Goal: Task Accomplishment & Management: Use online tool/utility

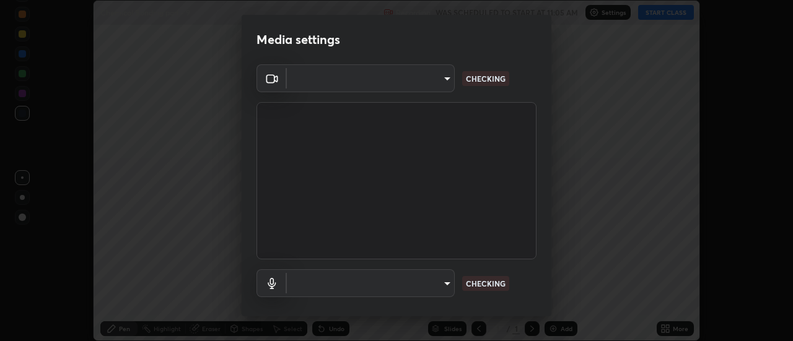
scroll to position [341, 793]
type input "f4ea8680b79eb92e15555447595460d1008e84c9b25948f1cd1a12945e44a0fe"
click at [391, 78] on body "Erase all Chemical Bonding part - 9 Recording WAS SCHEDULED TO START AT 11:05 A…" at bounding box center [396, 170] width 793 height 341
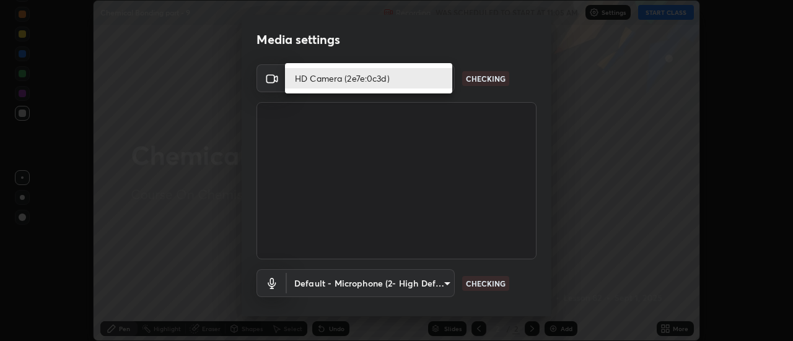
click at [365, 75] on li "HD Camera (2e7e:0c3d)" at bounding box center [368, 78] width 167 height 20
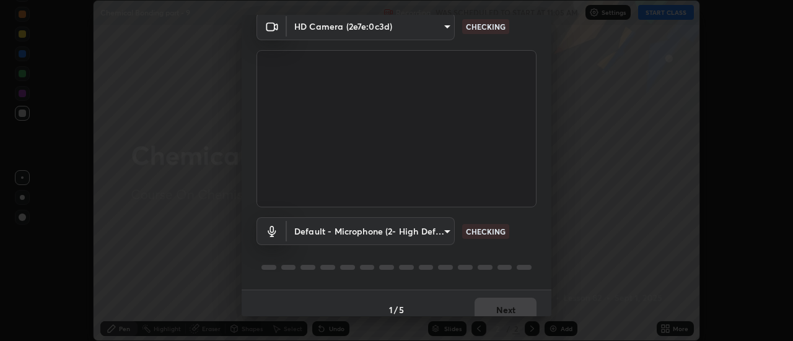
scroll to position [65, 0]
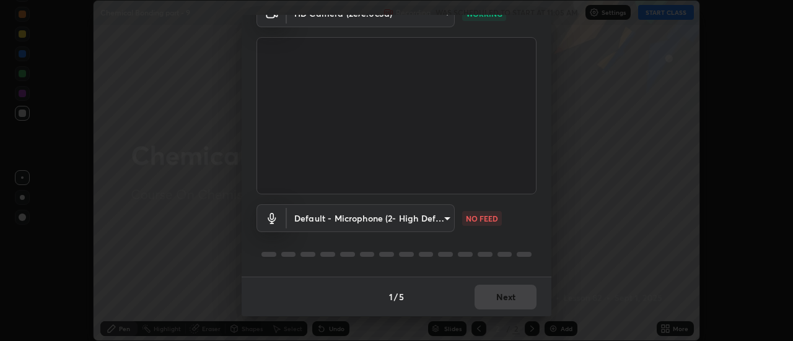
click at [401, 221] on body "Erase all Chemical Bonding part - 9 Recording WAS SCHEDULED TO START AT 11:05 A…" at bounding box center [396, 170] width 793 height 341
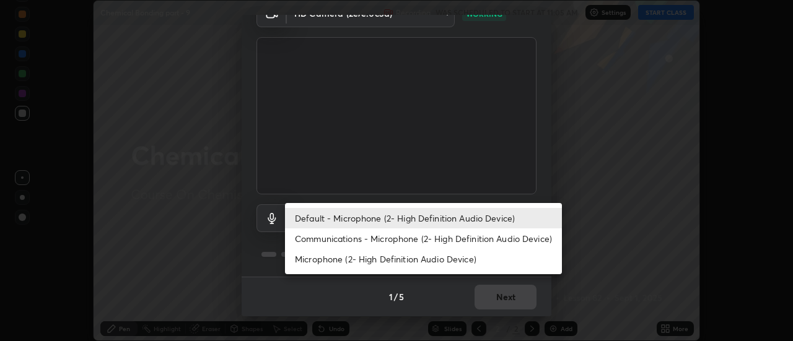
click at [374, 237] on li "Communications - Microphone (2- High Definition Audio Device)" at bounding box center [423, 239] width 277 height 20
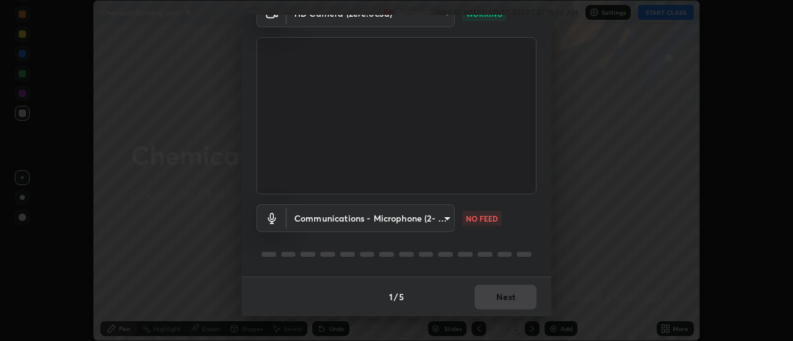
click at [389, 218] on body "Erase all Chemical Bonding part - 9 Recording WAS SCHEDULED TO START AT 11:05 A…" at bounding box center [396, 170] width 793 height 341
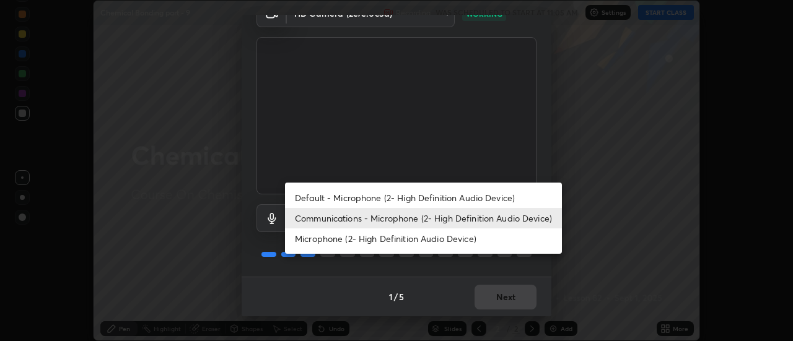
click at [374, 196] on li "Default - Microphone (2- High Definition Audio Device)" at bounding box center [423, 198] width 277 height 20
type input "default"
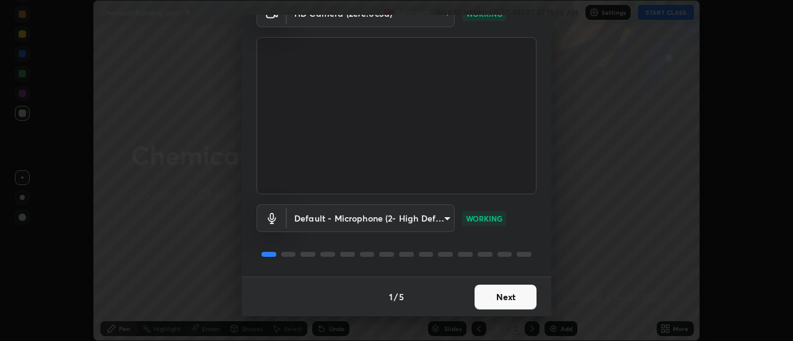
click at [501, 296] on button "Next" at bounding box center [506, 297] width 62 height 25
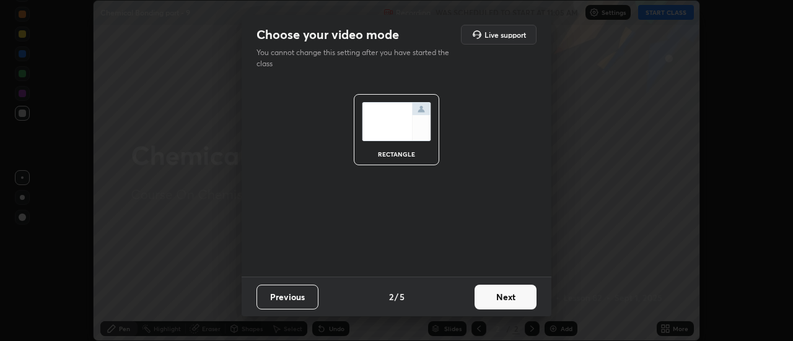
click at [508, 297] on button "Next" at bounding box center [506, 297] width 62 height 25
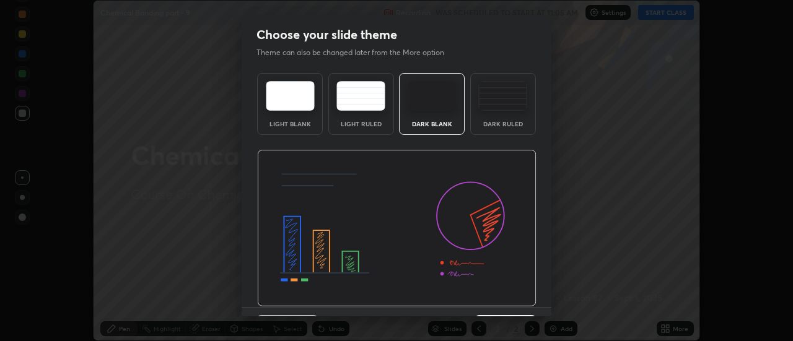
scroll to position [30, 0]
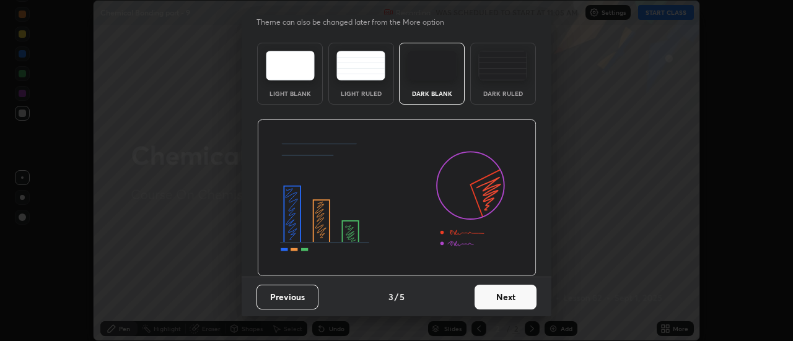
click at [503, 295] on button "Next" at bounding box center [506, 297] width 62 height 25
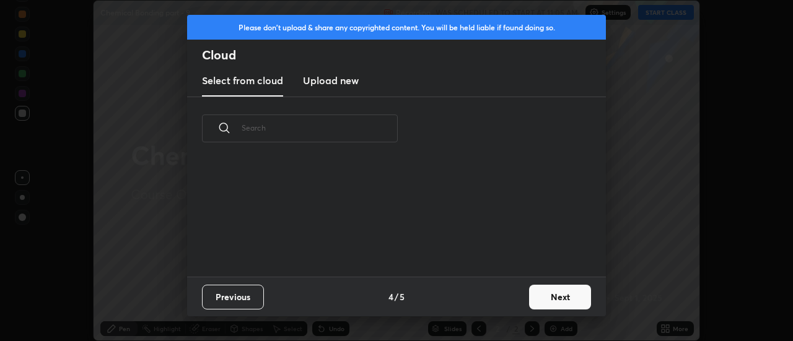
click at [561, 302] on button "Next" at bounding box center [560, 297] width 62 height 25
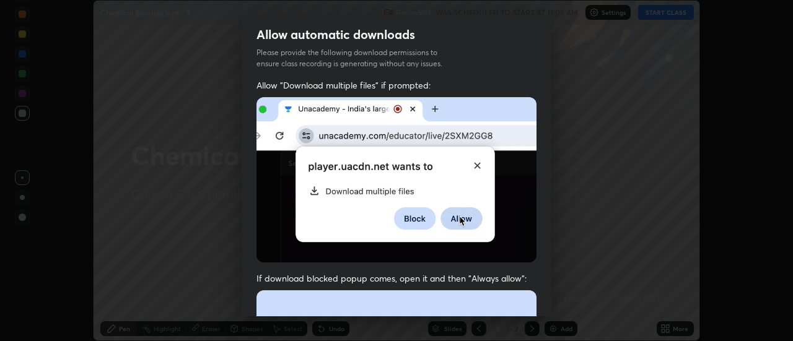
click at [544, 299] on div "Allow "Download multiple files" if prompted: If download blocked popup comes, o…" at bounding box center [397, 340] width 310 height 522
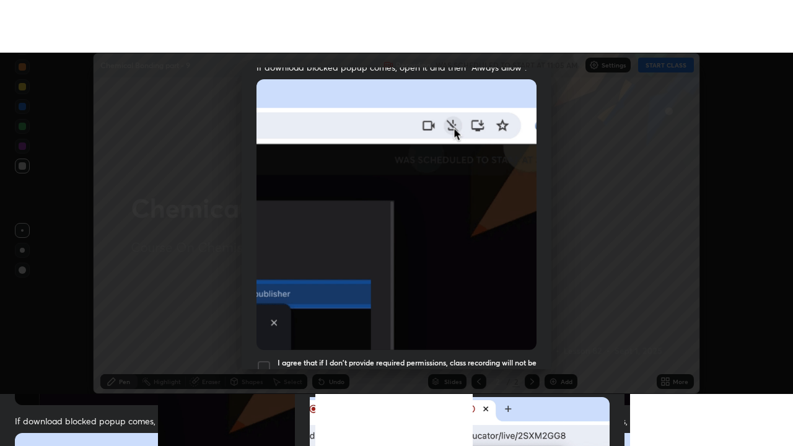
scroll to position [318, 0]
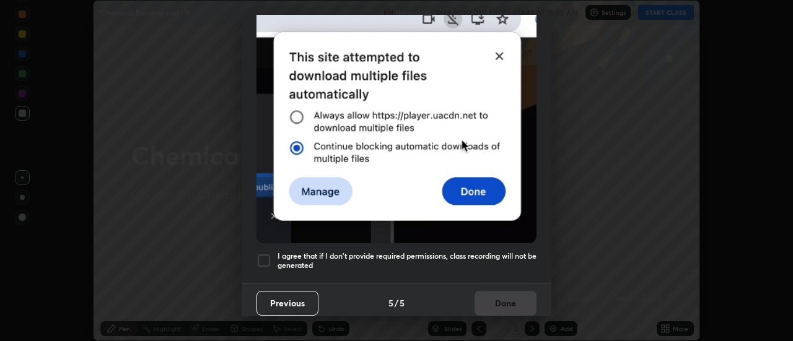
click at [267, 253] on div at bounding box center [264, 260] width 15 height 15
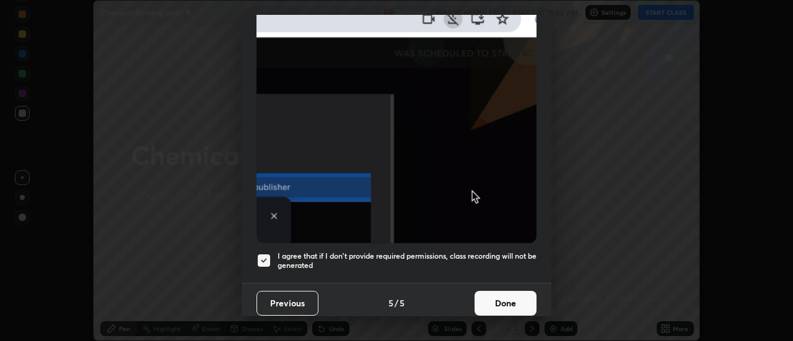
click at [503, 300] on button "Done" at bounding box center [506, 303] width 62 height 25
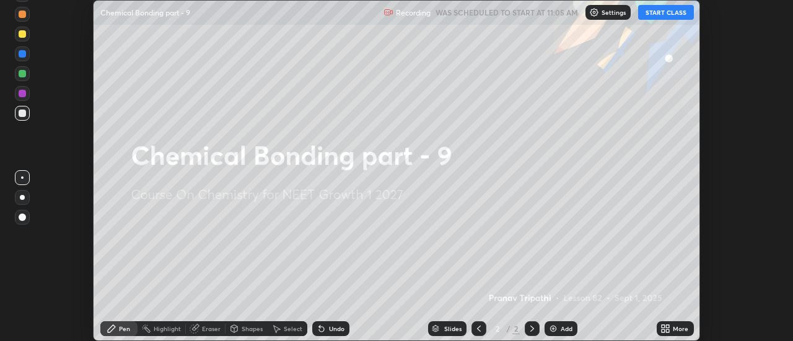
click at [664, 328] on icon at bounding box center [663, 326] width 3 height 3
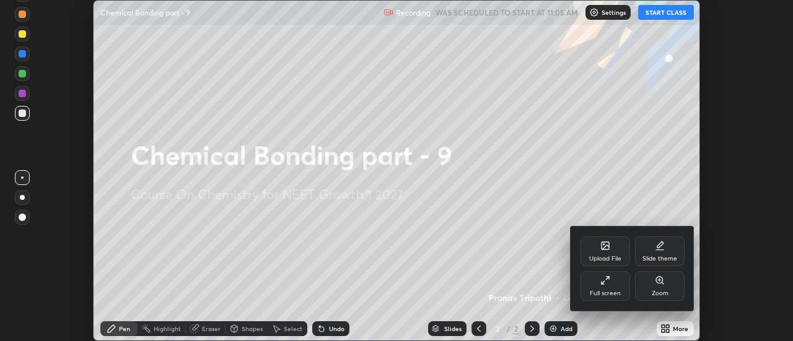
click at [606, 291] on div "Full screen" at bounding box center [605, 294] width 31 height 6
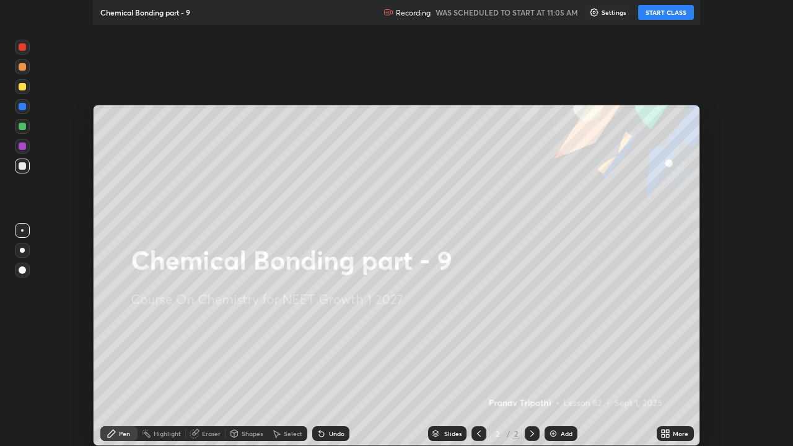
scroll to position [446, 793]
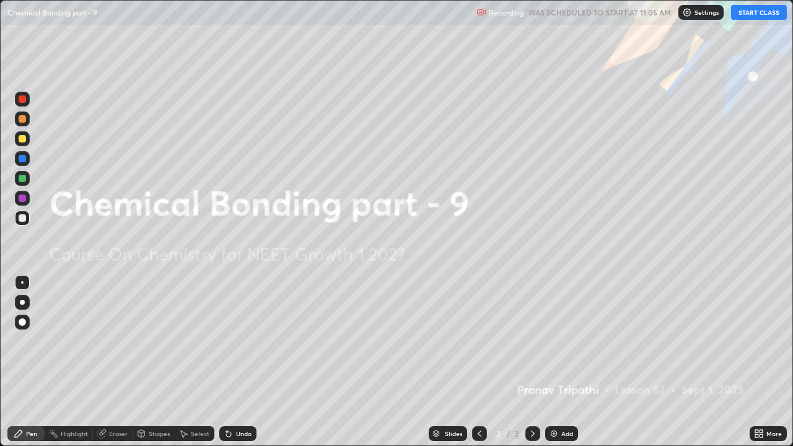
click at [758, 12] on button "START CLASS" at bounding box center [759, 12] width 56 height 15
click at [556, 341] on div "Add" at bounding box center [561, 433] width 33 height 15
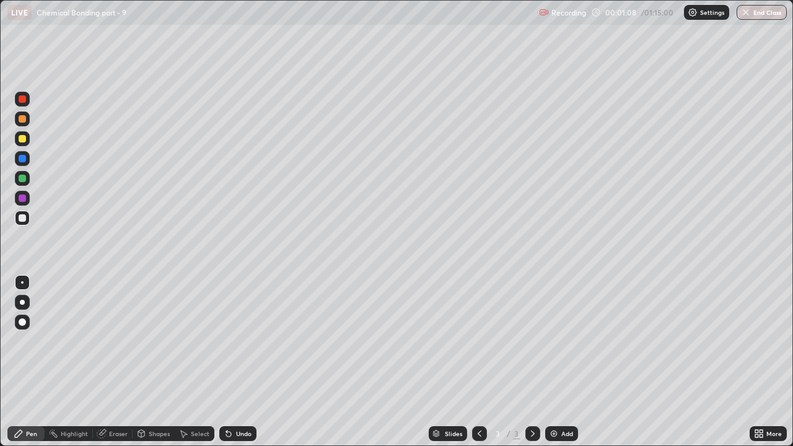
click at [21, 178] on div at bounding box center [22, 178] width 7 height 7
click at [25, 160] on div at bounding box center [22, 158] width 7 height 7
click at [25, 218] on div at bounding box center [22, 217] width 7 height 7
click at [115, 341] on div "Eraser" at bounding box center [118, 434] width 19 height 6
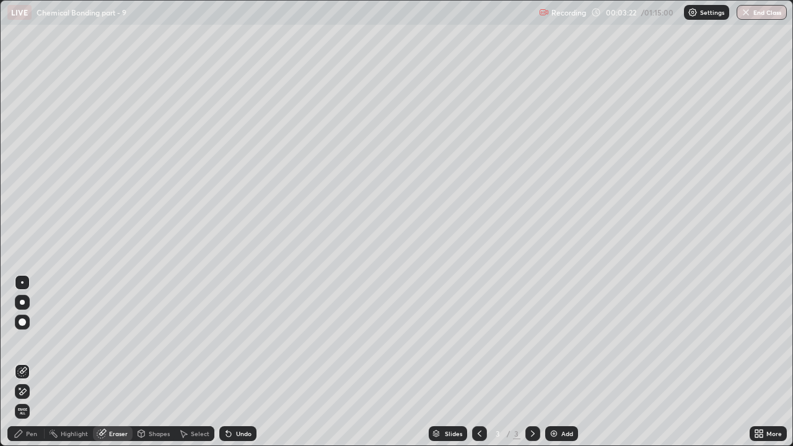
click at [35, 341] on div "Pen" at bounding box center [31, 434] width 11 height 6
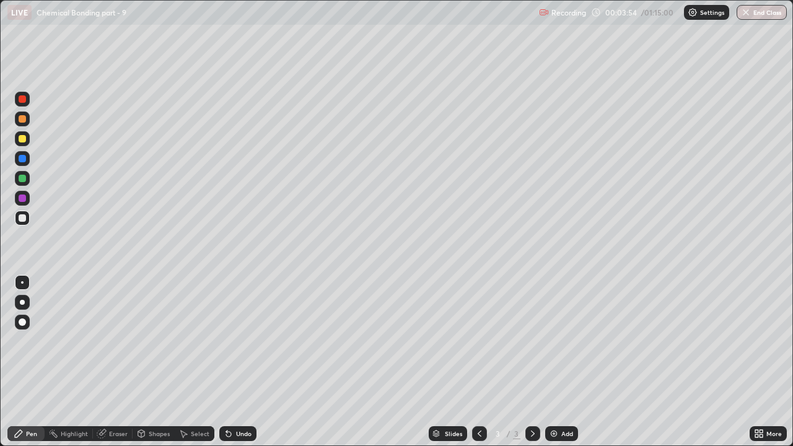
click at [23, 119] on div at bounding box center [22, 118] width 7 height 7
click at [561, 341] on div "Add" at bounding box center [567, 434] width 12 height 6
click at [24, 182] on div at bounding box center [22, 178] width 7 height 7
click at [24, 100] on div at bounding box center [22, 98] width 7 height 7
click at [27, 218] on div at bounding box center [22, 218] width 15 height 15
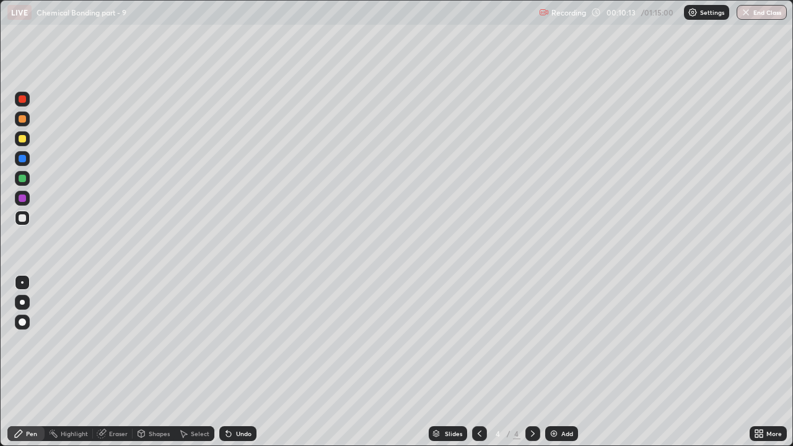
click at [23, 180] on div at bounding box center [22, 178] width 7 height 7
click at [561, 341] on div "Add" at bounding box center [567, 434] width 12 height 6
click at [483, 341] on div at bounding box center [479, 433] width 15 height 15
click at [535, 341] on div at bounding box center [532, 433] width 15 height 15
click at [115, 341] on div "Eraser" at bounding box center [118, 434] width 19 height 6
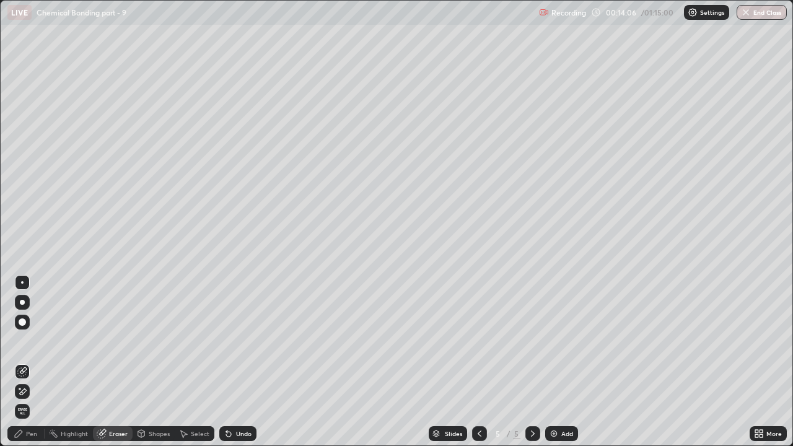
click at [30, 341] on div "Pen" at bounding box center [25, 433] width 37 height 15
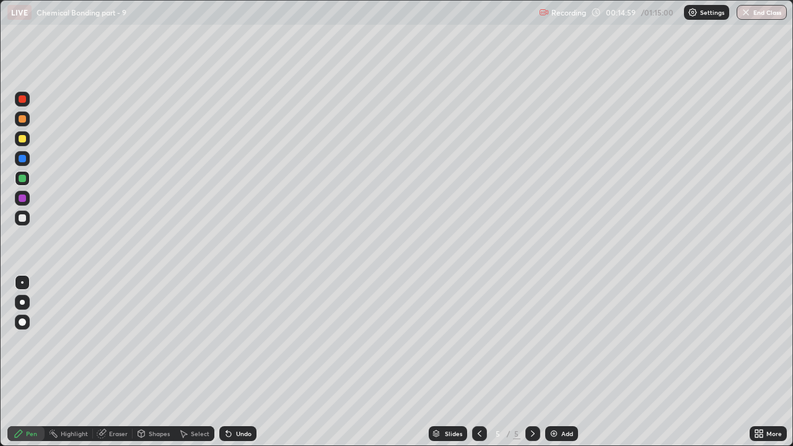
click at [27, 142] on div at bounding box center [22, 138] width 15 height 15
click at [478, 341] on icon at bounding box center [480, 434] width 10 height 10
click at [478, 341] on icon at bounding box center [480, 434] width 4 height 6
click at [118, 341] on div "Eraser" at bounding box center [118, 434] width 19 height 6
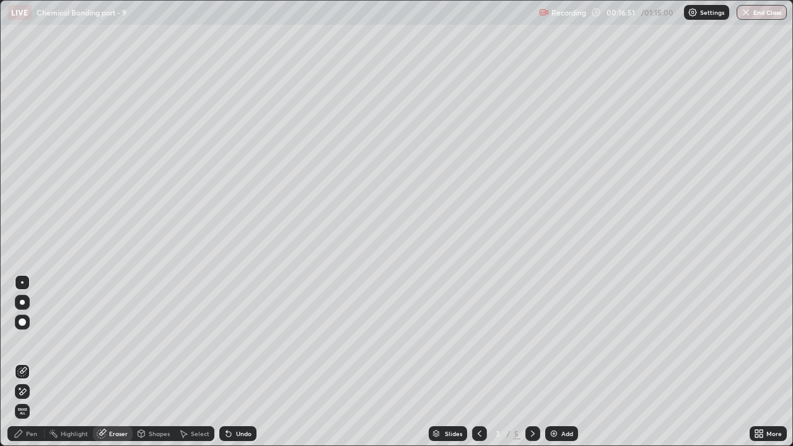
click at [34, 341] on div "Pen" at bounding box center [31, 434] width 11 height 6
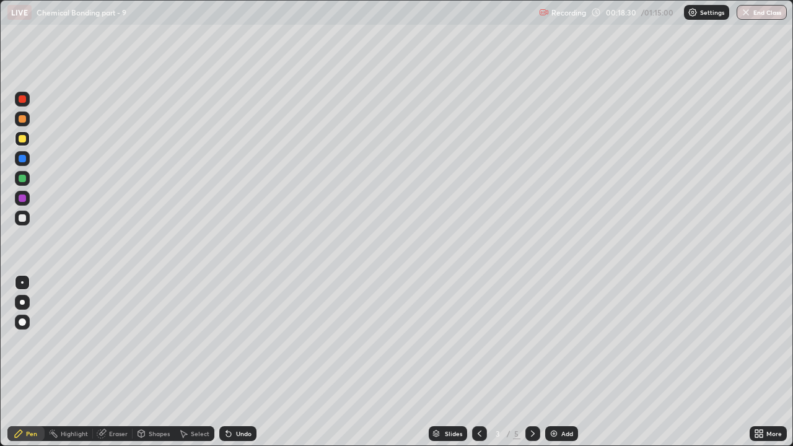
click at [537, 341] on div at bounding box center [532, 433] width 15 height 15
click at [21, 118] on div at bounding box center [22, 118] width 7 height 7
click at [118, 341] on div "Eraser" at bounding box center [118, 434] width 19 height 6
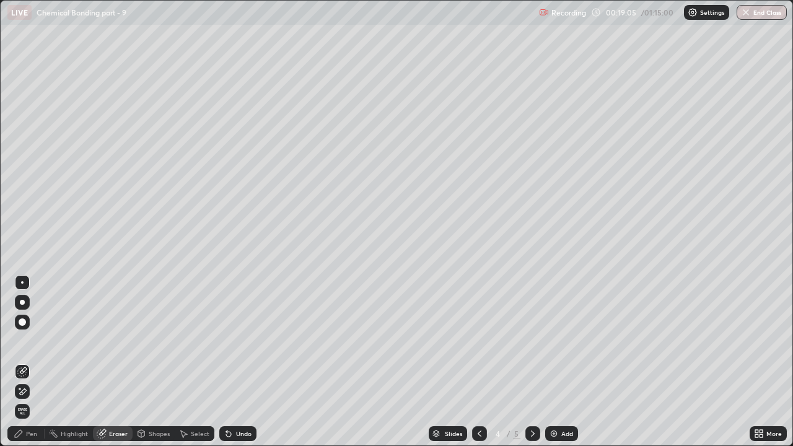
click at [30, 341] on div "Pen" at bounding box center [31, 434] width 11 height 6
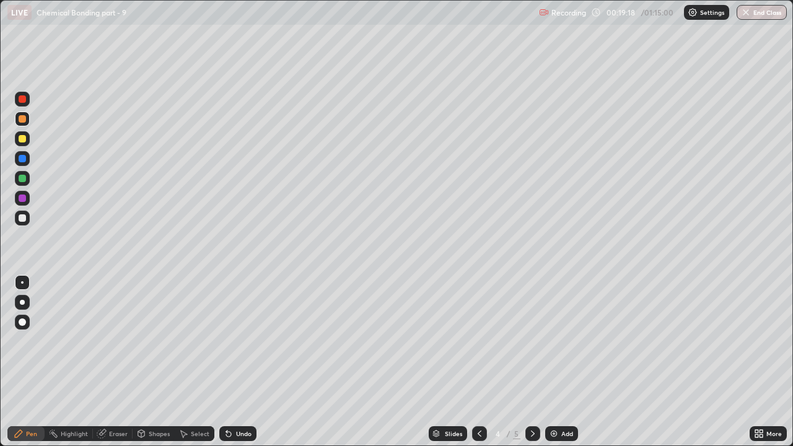
click at [23, 218] on div at bounding box center [22, 217] width 7 height 7
click at [532, 341] on icon at bounding box center [533, 434] width 10 height 10
click at [23, 120] on div at bounding box center [22, 118] width 7 height 7
click at [118, 341] on div "Eraser" at bounding box center [113, 433] width 40 height 15
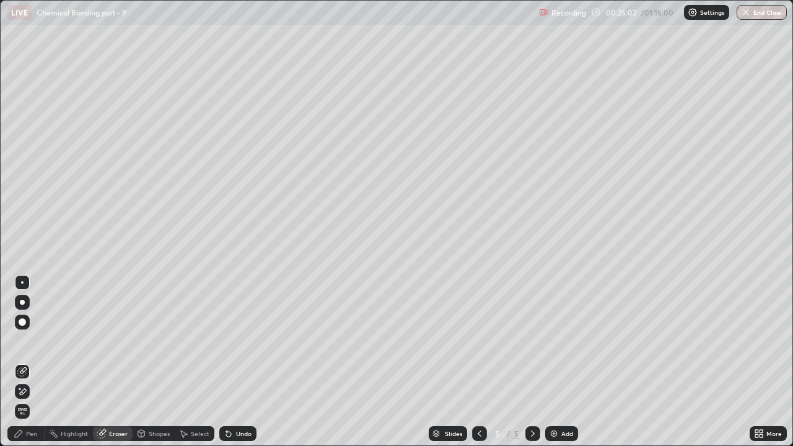
click at [32, 341] on div "Pen" at bounding box center [25, 433] width 37 height 15
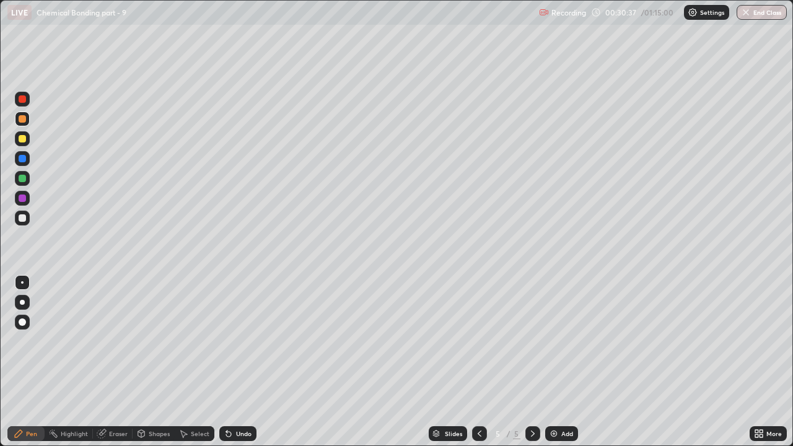
click at [478, 341] on icon at bounding box center [480, 434] width 10 height 10
click at [532, 341] on icon at bounding box center [533, 434] width 10 height 10
click at [559, 341] on div "Add" at bounding box center [561, 433] width 33 height 15
click at [22, 141] on div at bounding box center [22, 138] width 7 height 7
click at [479, 341] on icon at bounding box center [480, 434] width 10 height 10
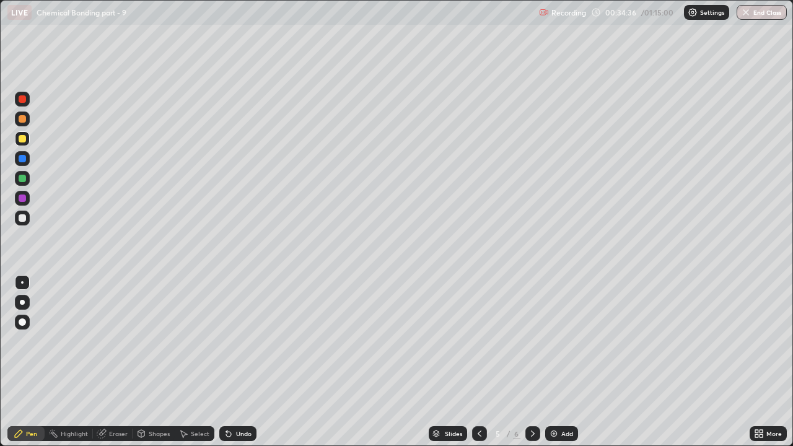
click at [530, 341] on div at bounding box center [532, 433] width 15 height 25
click at [25, 216] on div at bounding box center [22, 217] width 7 height 7
click at [25, 200] on div at bounding box center [22, 198] width 7 height 7
click at [25, 177] on div at bounding box center [22, 178] width 7 height 7
click at [478, 341] on icon at bounding box center [480, 434] width 10 height 10
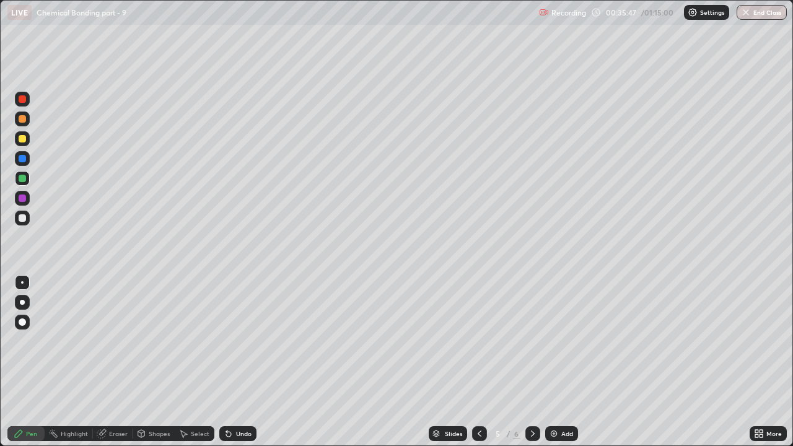
click at [532, 341] on icon at bounding box center [533, 434] width 10 height 10
click at [17, 97] on div at bounding box center [22, 99] width 15 height 15
click at [478, 341] on icon at bounding box center [480, 434] width 4 height 6
click at [535, 341] on div at bounding box center [532, 433] width 15 height 15
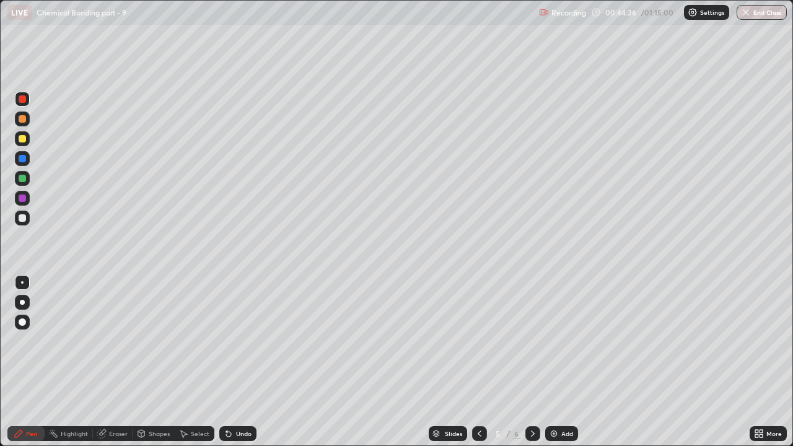
click at [530, 341] on div at bounding box center [532, 433] width 15 height 15
click at [531, 341] on icon at bounding box center [533, 434] width 10 height 10
click at [532, 341] on icon at bounding box center [533, 434] width 10 height 10
click at [556, 341] on img at bounding box center [554, 434] width 10 height 10
click at [26, 223] on div at bounding box center [22, 218] width 15 height 15
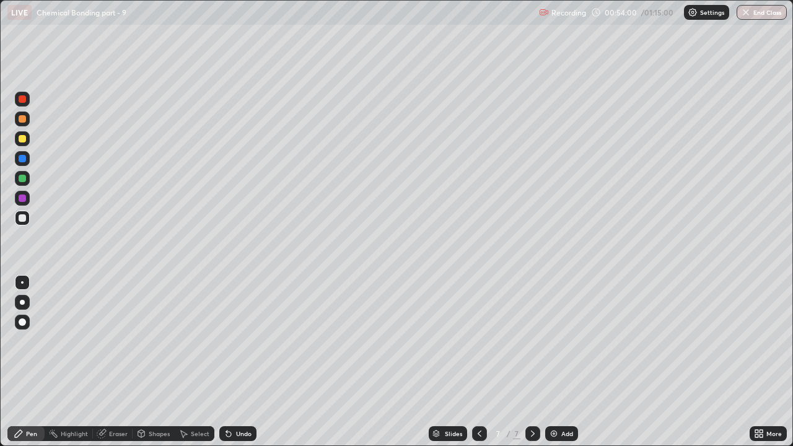
click at [120, 341] on div "Eraser" at bounding box center [118, 434] width 19 height 6
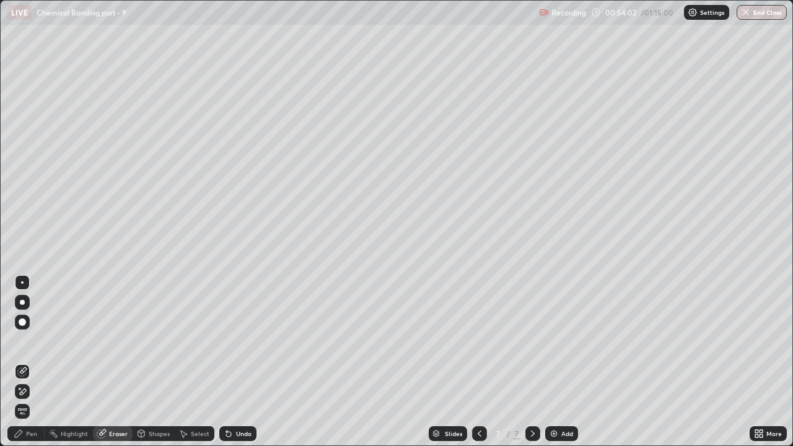
click at [33, 341] on div "Pen" at bounding box center [31, 434] width 11 height 6
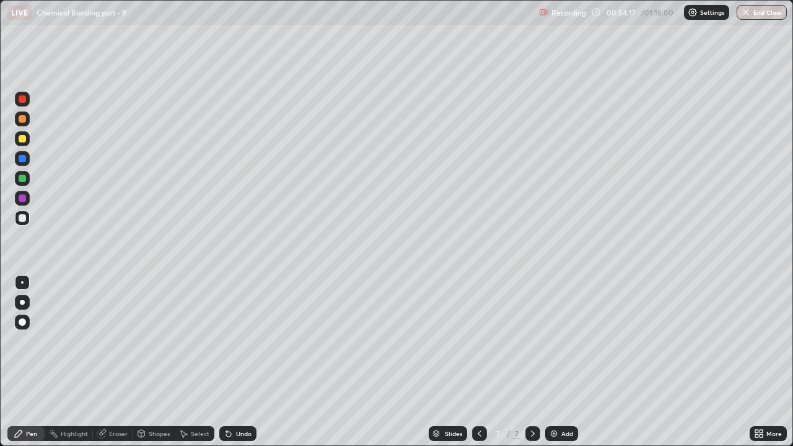
click at [22, 118] on div at bounding box center [22, 118] width 7 height 7
click at [22, 195] on div at bounding box center [22, 198] width 7 height 7
click at [27, 219] on div at bounding box center [22, 218] width 15 height 15
click at [23, 138] on div at bounding box center [22, 138] width 7 height 7
click at [557, 341] on img at bounding box center [554, 434] width 10 height 10
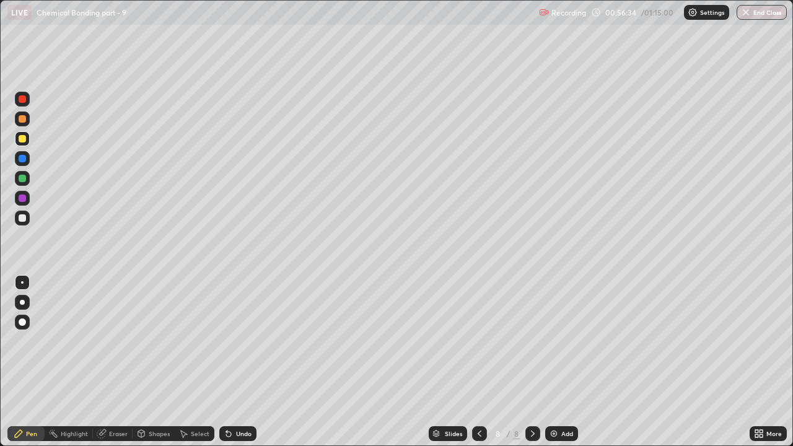
click at [25, 218] on div at bounding box center [22, 217] width 7 height 7
click at [22, 139] on div at bounding box center [22, 138] width 7 height 7
click at [116, 341] on div "Eraser" at bounding box center [118, 434] width 19 height 6
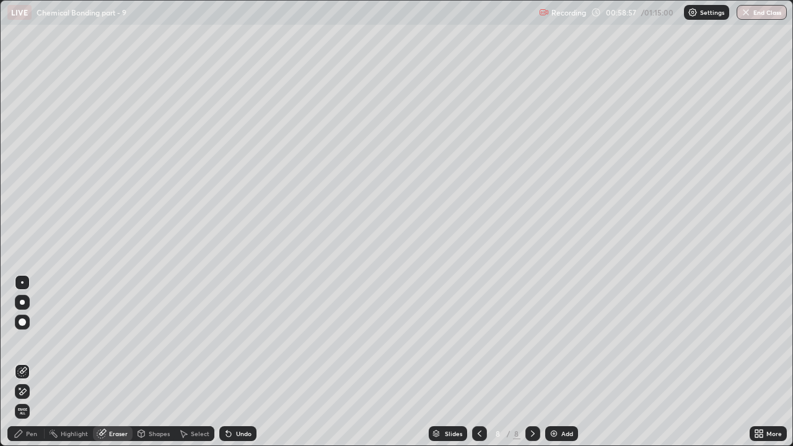
click at [30, 341] on div "Pen" at bounding box center [31, 434] width 11 height 6
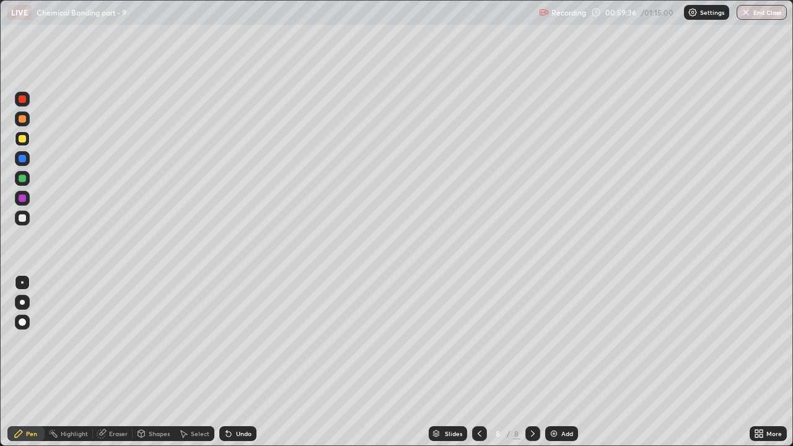
click at [22, 122] on div at bounding box center [22, 118] width 7 height 7
click at [27, 99] on div at bounding box center [22, 99] width 15 height 15
click at [558, 341] on div "Add" at bounding box center [561, 433] width 33 height 15
click at [24, 219] on div at bounding box center [22, 217] width 7 height 7
click at [22, 138] on div at bounding box center [22, 138] width 7 height 7
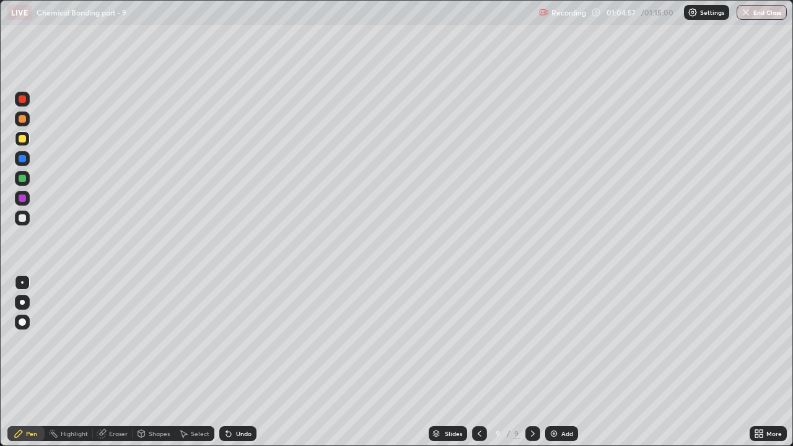
click at [117, 341] on div "Eraser" at bounding box center [118, 434] width 19 height 6
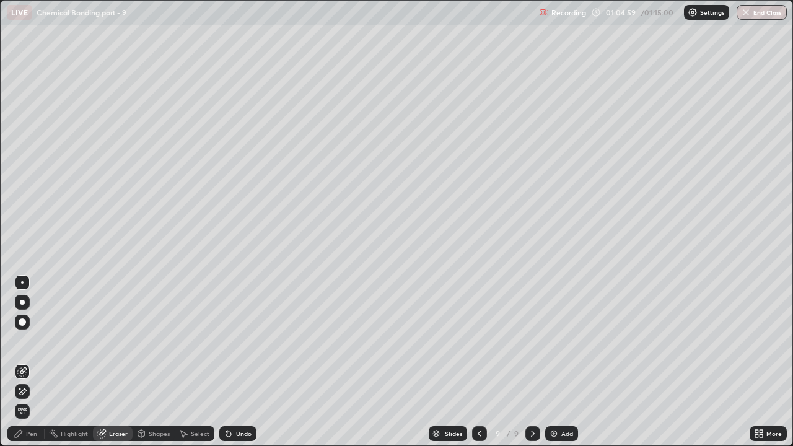
click at [33, 341] on div "Pen" at bounding box center [31, 434] width 11 height 6
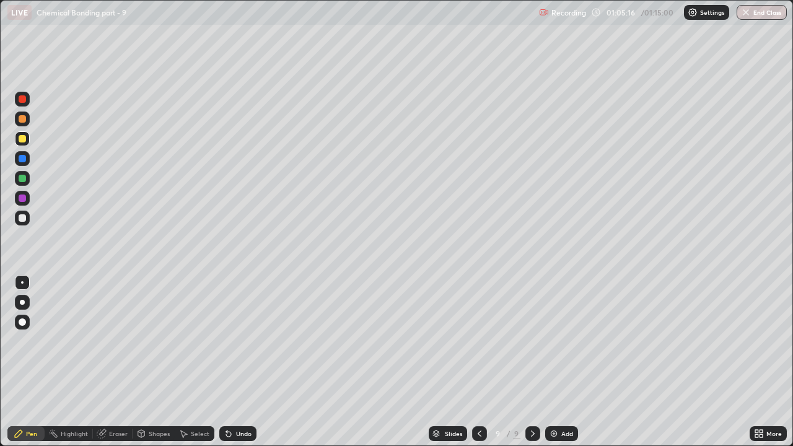
click at [21, 102] on div at bounding box center [22, 98] width 7 height 7
click at [22, 180] on div at bounding box center [22, 178] width 7 height 7
click at [28, 98] on div at bounding box center [22, 99] width 15 height 15
click at [480, 341] on icon at bounding box center [480, 434] width 10 height 10
click at [532, 341] on icon at bounding box center [533, 434] width 10 height 10
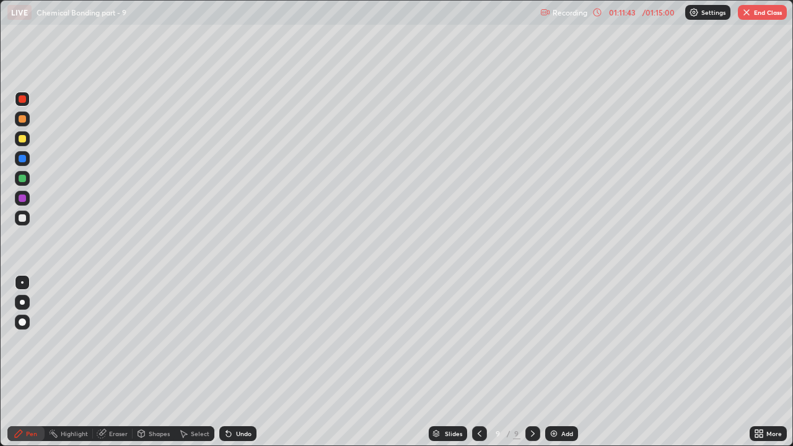
click at [563, 341] on div "Add" at bounding box center [567, 434] width 12 height 6
click at [22, 118] on div at bounding box center [22, 118] width 7 height 7
click at [115, 341] on div "Eraser" at bounding box center [113, 433] width 40 height 15
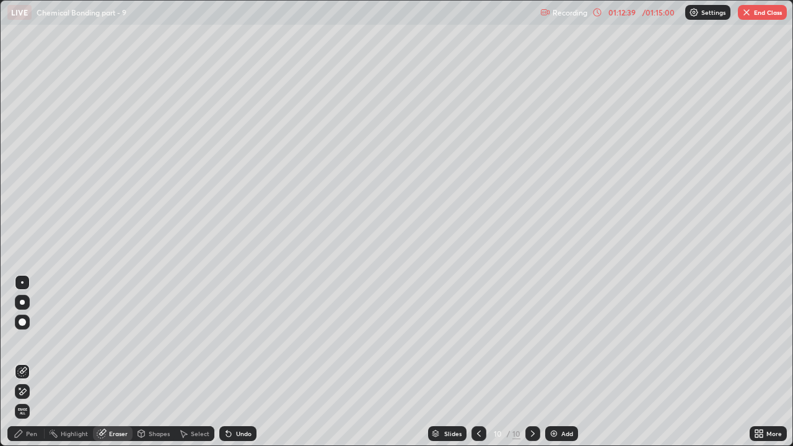
click at [33, 341] on div "Pen" at bounding box center [25, 433] width 37 height 15
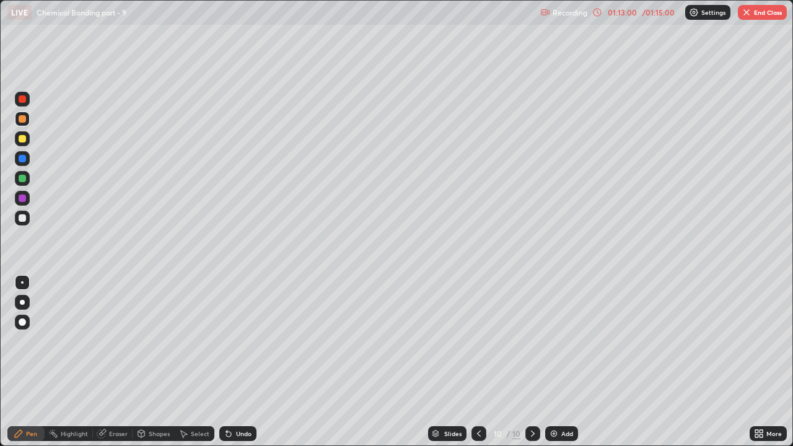
click at [24, 196] on div at bounding box center [22, 198] width 7 height 7
click at [116, 341] on div "Eraser" at bounding box center [118, 434] width 19 height 6
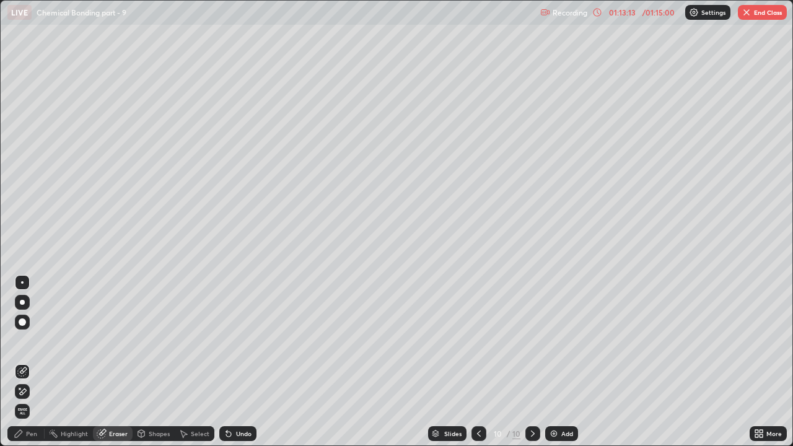
click at [29, 341] on div "Pen" at bounding box center [31, 434] width 11 height 6
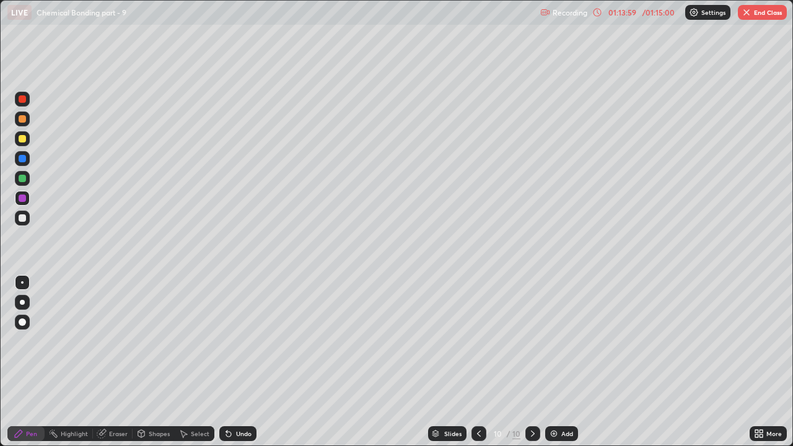
click at [20, 179] on div at bounding box center [22, 178] width 7 height 7
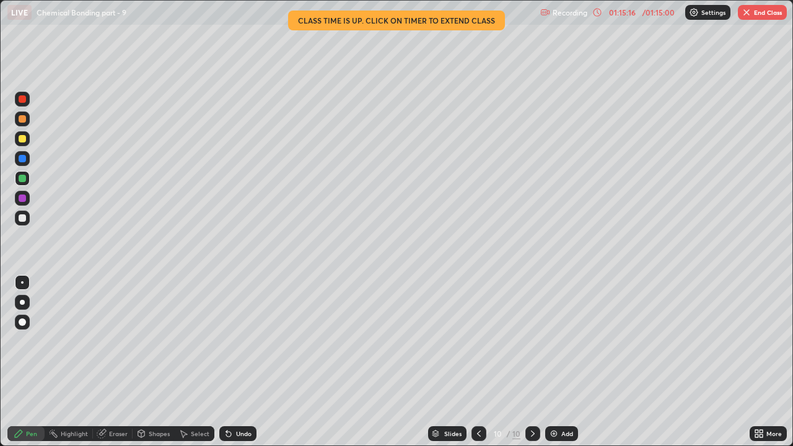
click at [563, 341] on div "Add" at bounding box center [567, 434] width 12 height 6
click at [117, 341] on div "Eraser" at bounding box center [118, 434] width 19 height 6
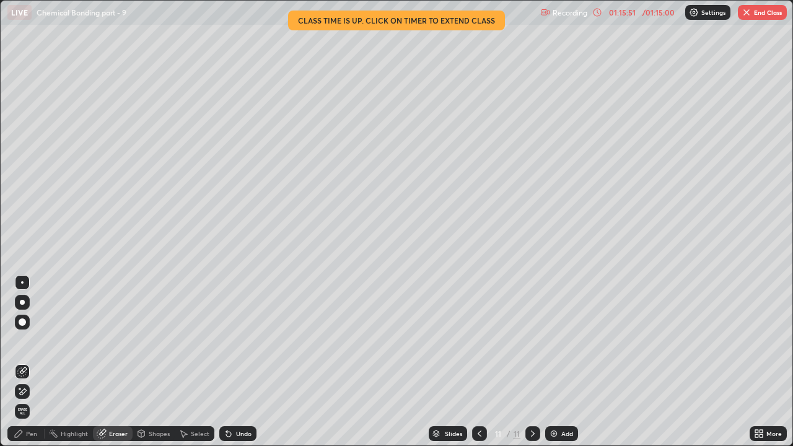
click at [31, 341] on div "Pen" at bounding box center [31, 434] width 11 height 6
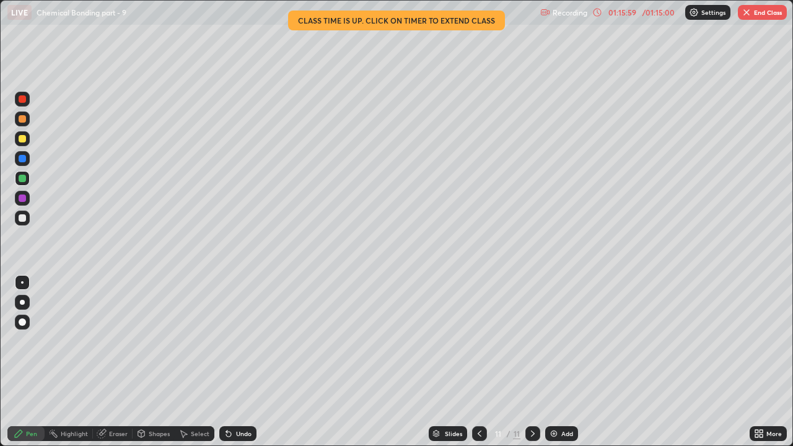
click at [22, 141] on div at bounding box center [22, 138] width 7 height 7
click at [23, 201] on div at bounding box center [22, 198] width 7 height 7
click at [760, 10] on button "End Class" at bounding box center [762, 12] width 49 height 15
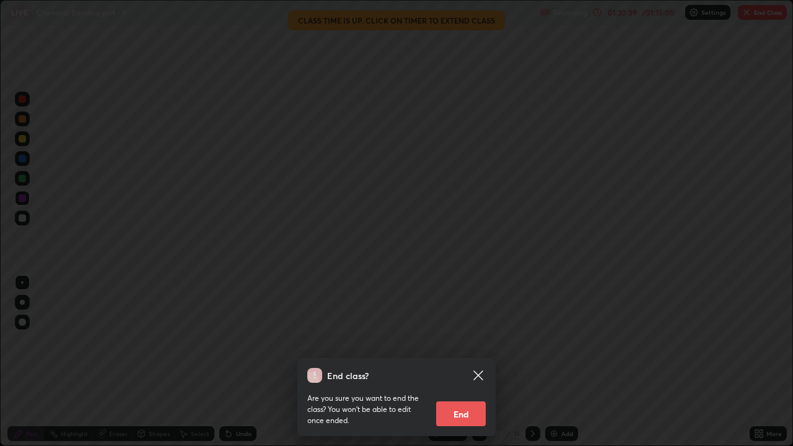
click at [462, 341] on button "End" at bounding box center [461, 414] width 50 height 25
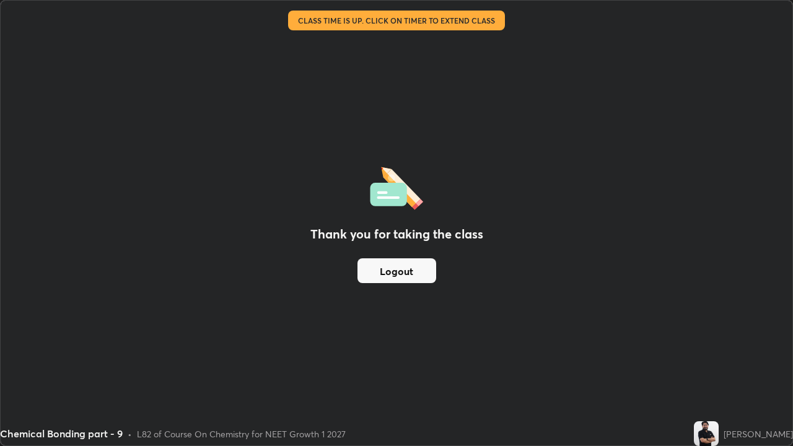
click at [270, 319] on div "Thank you for taking the class Logout" at bounding box center [397, 223] width 792 height 445
click at [410, 267] on button "Logout" at bounding box center [397, 270] width 79 height 25
